Goal: Information Seeking & Learning: Learn about a topic

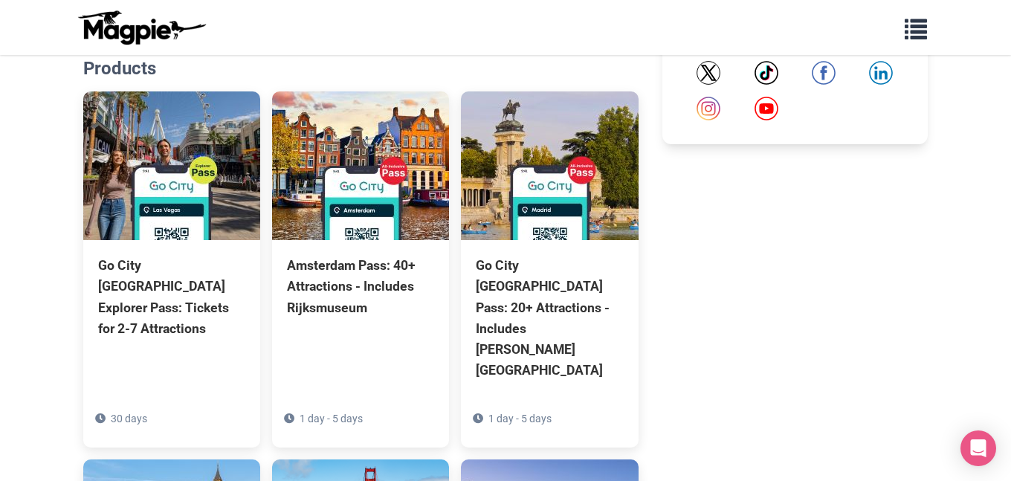
scroll to position [1047, 0]
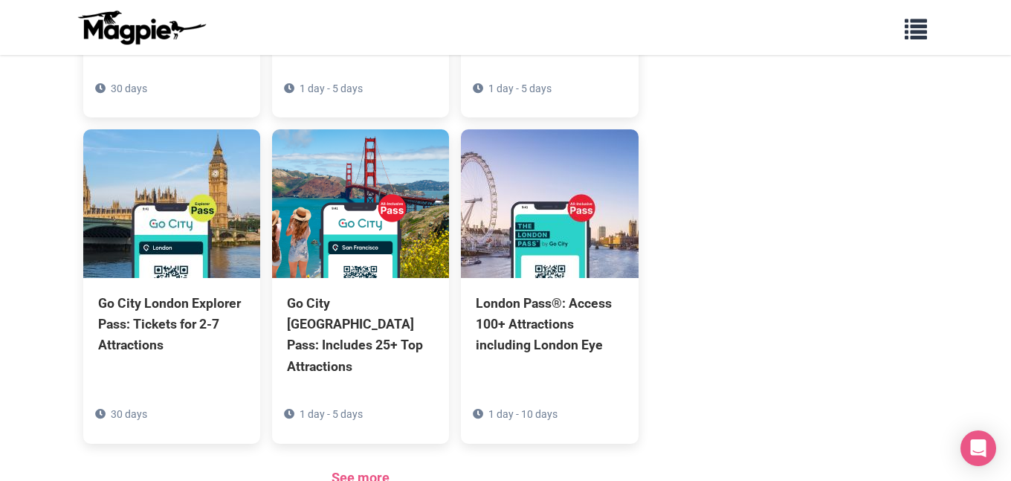
click at [376, 470] on link "See more" at bounding box center [361, 478] width 58 height 16
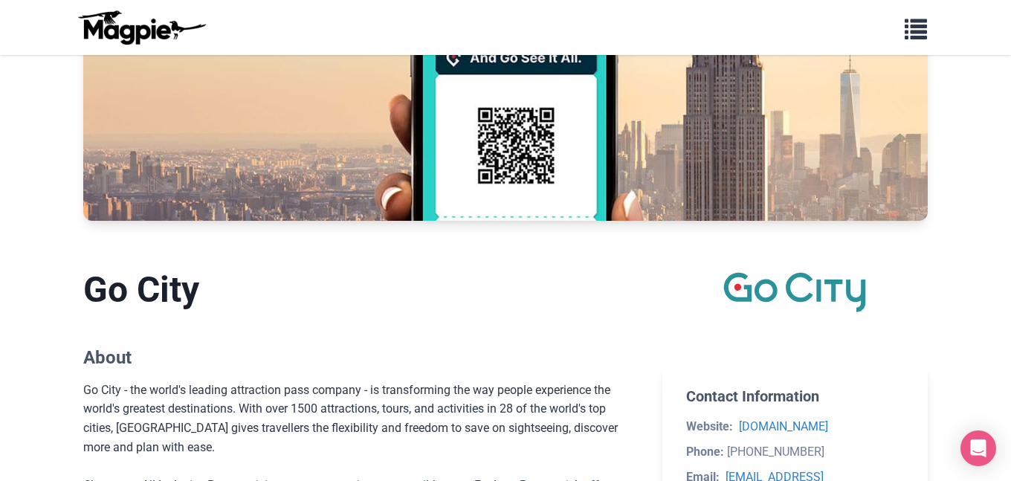
scroll to position [0, 0]
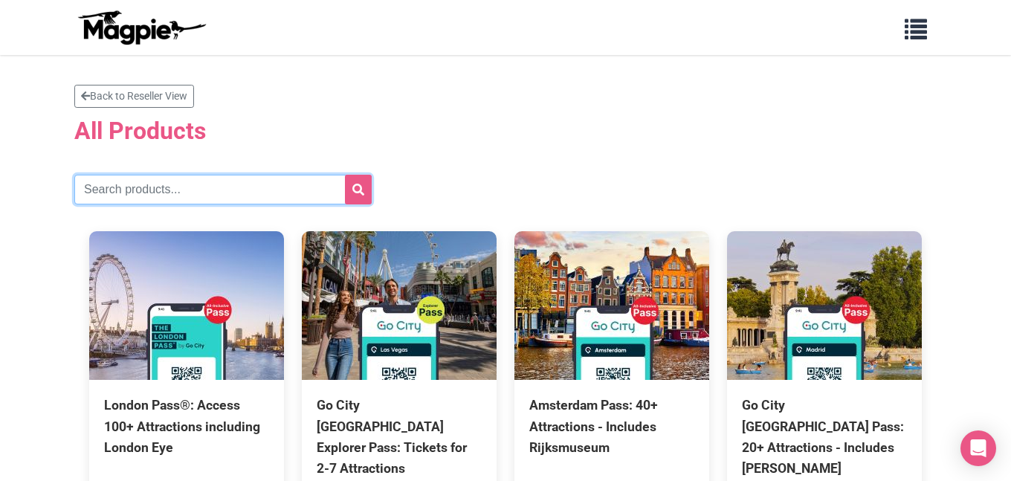
click at [215, 195] on input "text" at bounding box center [222, 190] width 297 height 30
type input "[GEOGRAPHIC_DATA]"
click at [345, 175] on button "submit" at bounding box center [358, 190] width 27 height 30
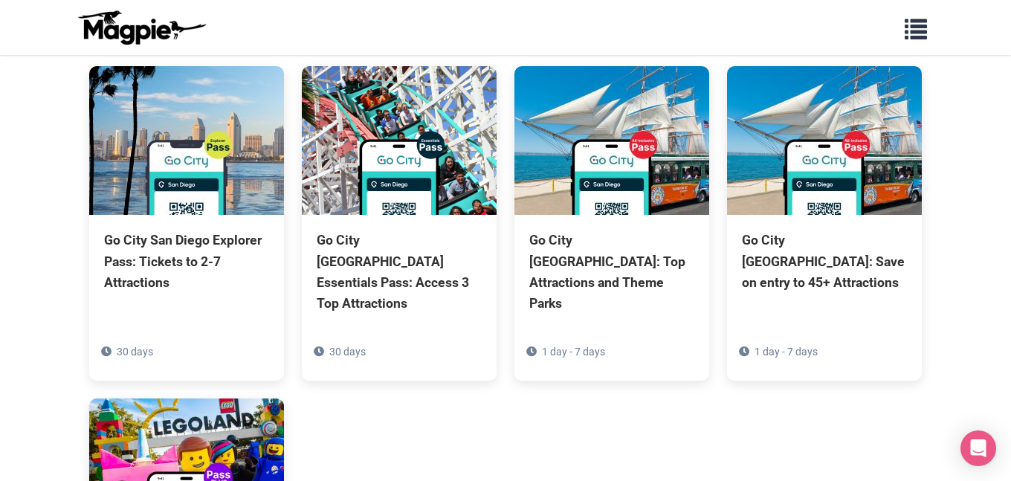
scroll to position [138, 0]
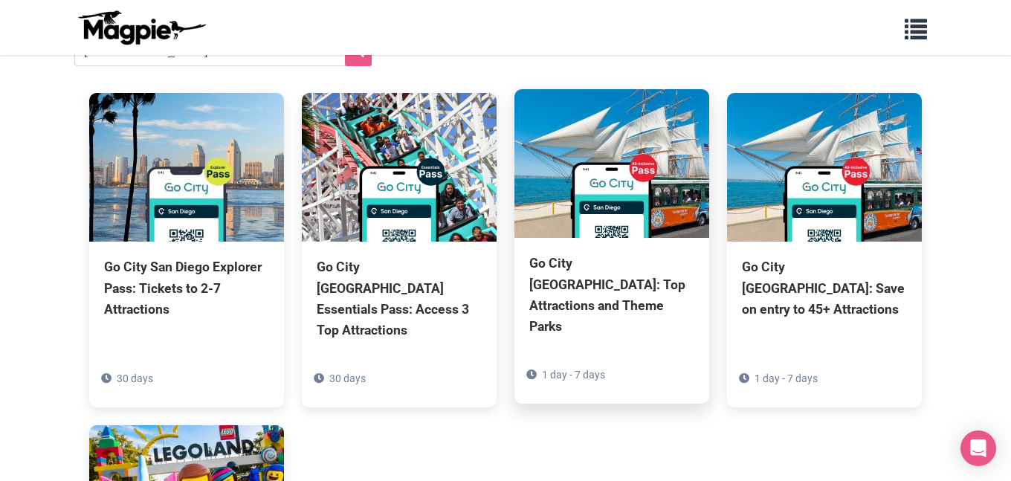
click at [606, 292] on div "Go City [GEOGRAPHIC_DATA]: Top Attractions and Theme Parks" at bounding box center [611, 295] width 165 height 84
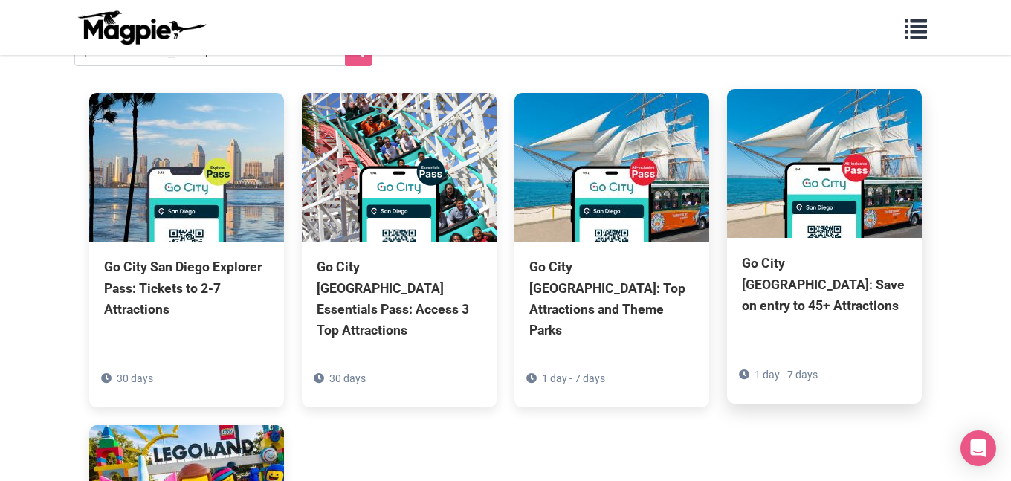
click at [828, 286] on div "Go City San Diego Pass: Save on entry to 45+ Attractions" at bounding box center [824, 284] width 165 height 62
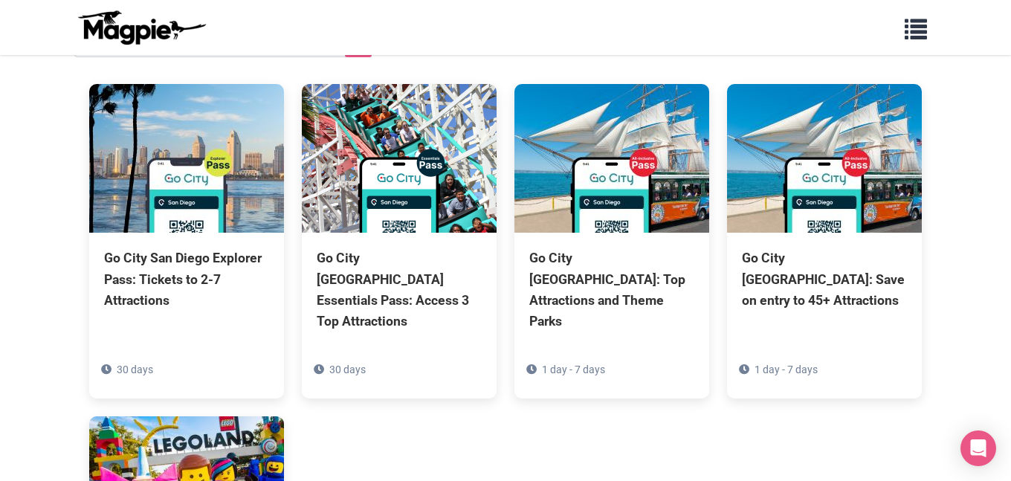
scroll to position [202, 0]
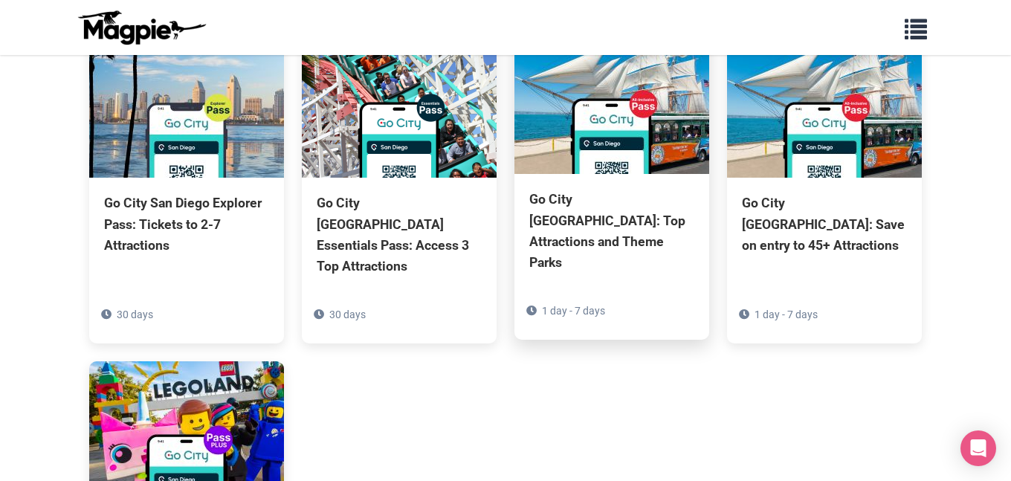
click at [604, 238] on div "Go City San Diego Pass: Top Attractions and Theme Parks" at bounding box center [611, 231] width 165 height 84
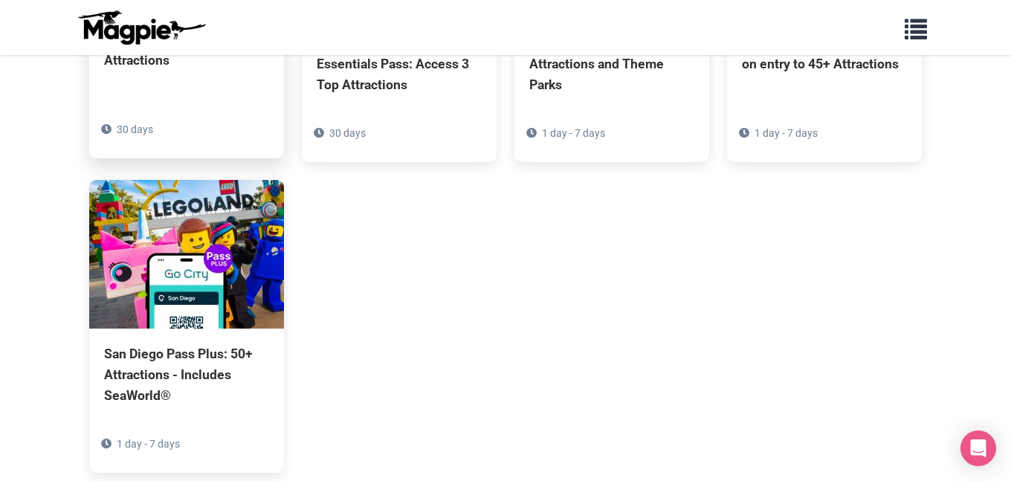
scroll to position [384, 0]
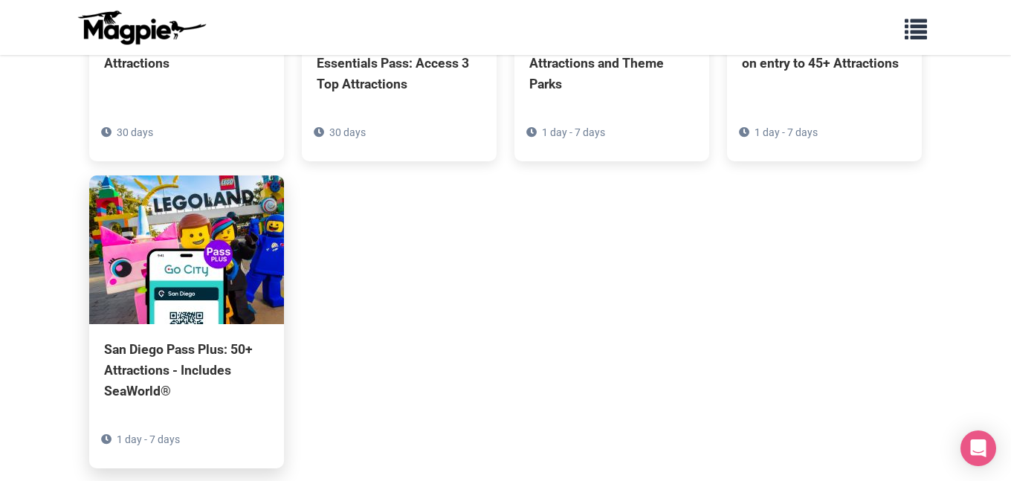
click at [176, 339] on div "San Diego Pass Plus: 50+ Attractions - Includes SeaWorld®" at bounding box center [186, 370] width 165 height 62
click at [155, 264] on img at bounding box center [186, 249] width 195 height 149
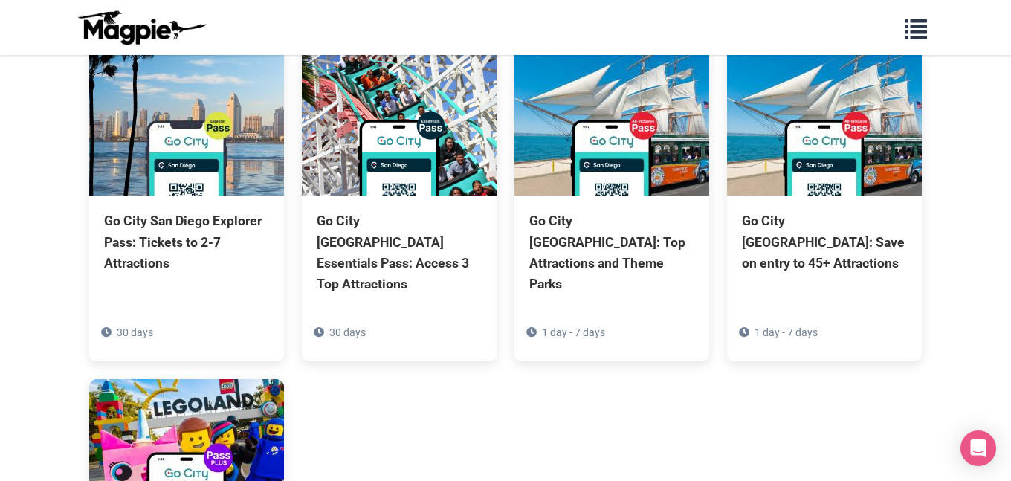
scroll to position [0, 0]
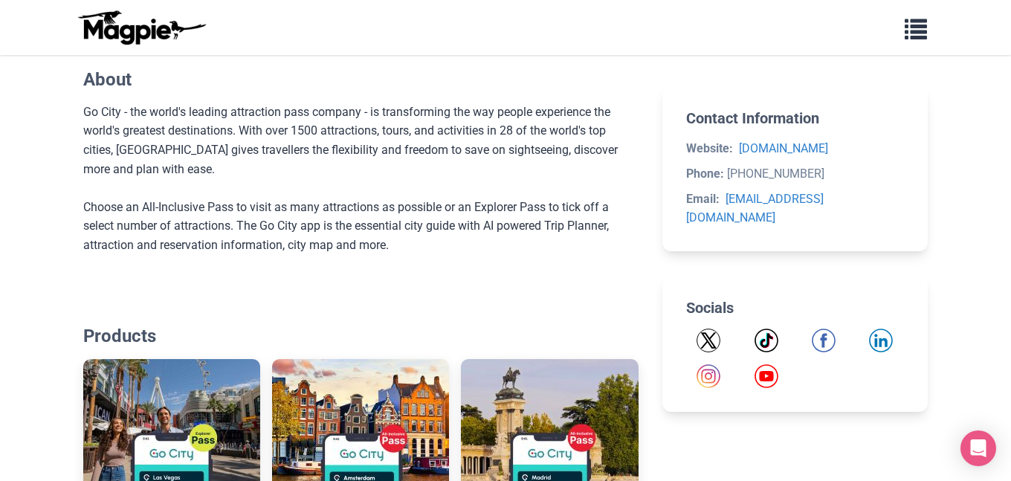
scroll to position [579, 0]
